Goal: Information Seeking & Learning: Learn about a topic

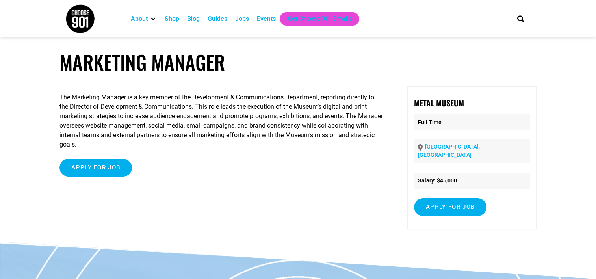
click at [240, 17] on div "Jobs" at bounding box center [242, 18] width 14 height 9
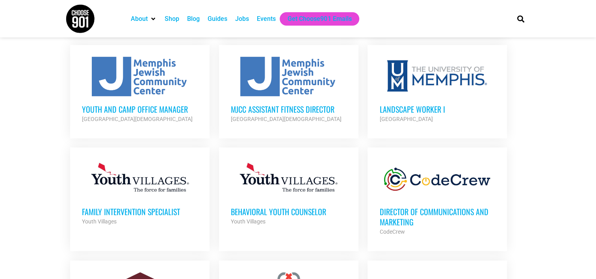
scroll to position [475, 0]
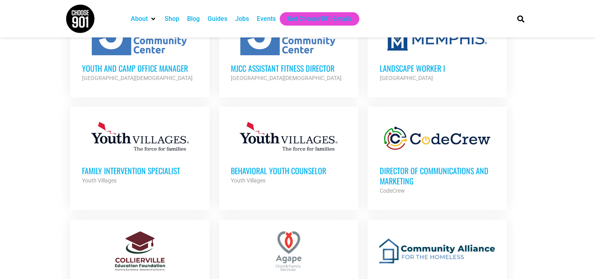
click at [420, 152] on div at bounding box center [437, 137] width 116 height 39
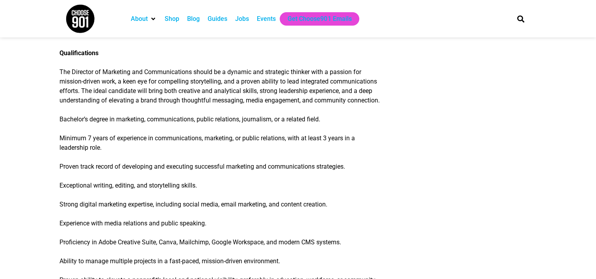
scroll to position [790, 0]
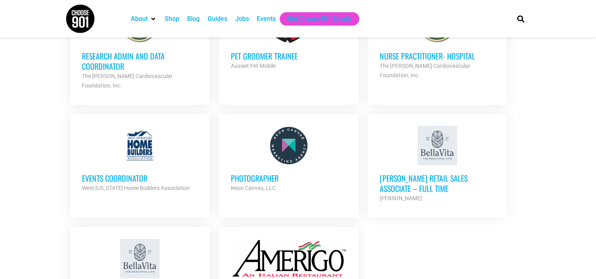
scroll to position [816, 0]
click at [250, 185] on strong "Neon Canvas, LLC" at bounding box center [253, 188] width 45 height 6
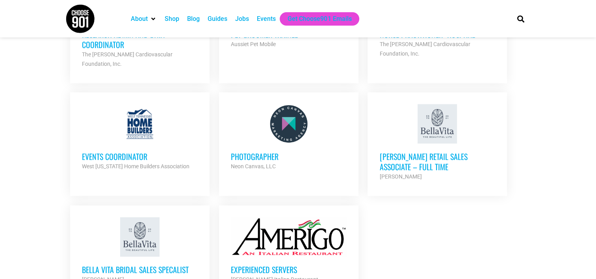
scroll to position [838, 0]
click at [137, 151] on h3 "Events Coordinator" at bounding box center [140, 156] width 116 height 10
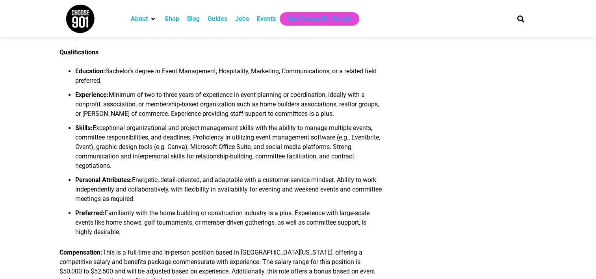
scroll to position [494, 0]
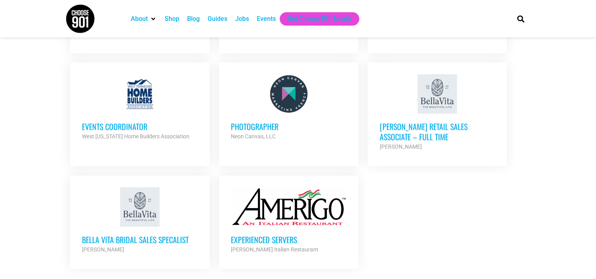
scroll to position [892, 0]
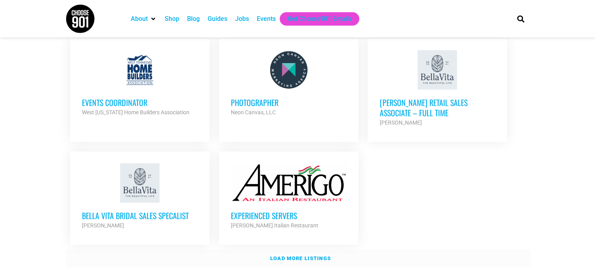
click at [274, 255] on strong "Load more listings" at bounding box center [300, 258] width 61 height 6
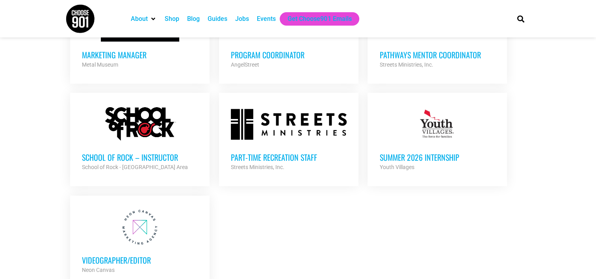
scroll to position [1604, 0]
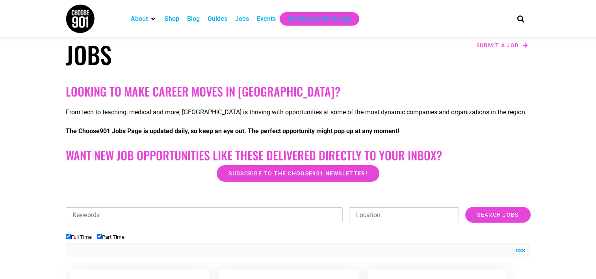
scroll to position [0, 0]
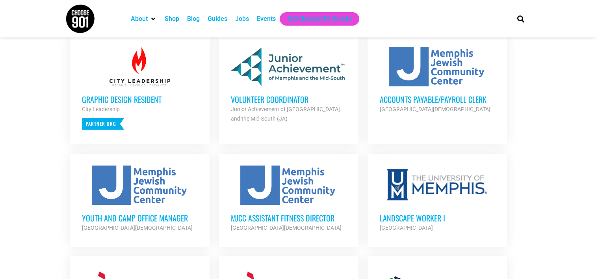
click at [266, 176] on div at bounding box center [289, 184] width 116 height 39
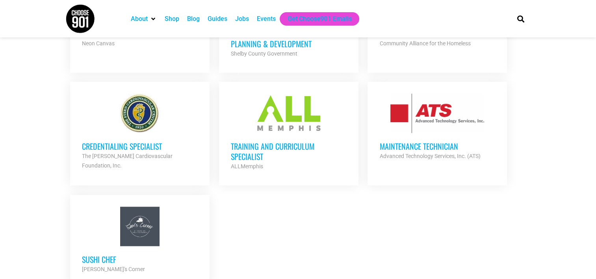
scroll to position [1831, 0]
click at [256, 141] on h3 "Training and Curriculum Specialist" at bounding box center [289, 151] width 116 height 20
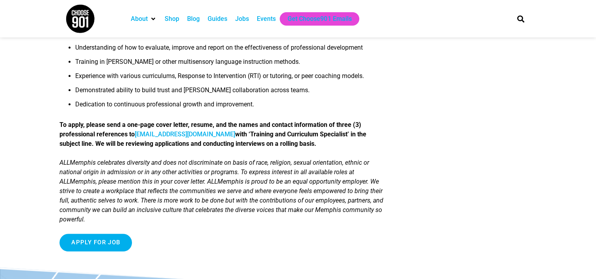
scroll to position [719, 0]
